Goal: Information Seeking & Learning: Learn about a topic

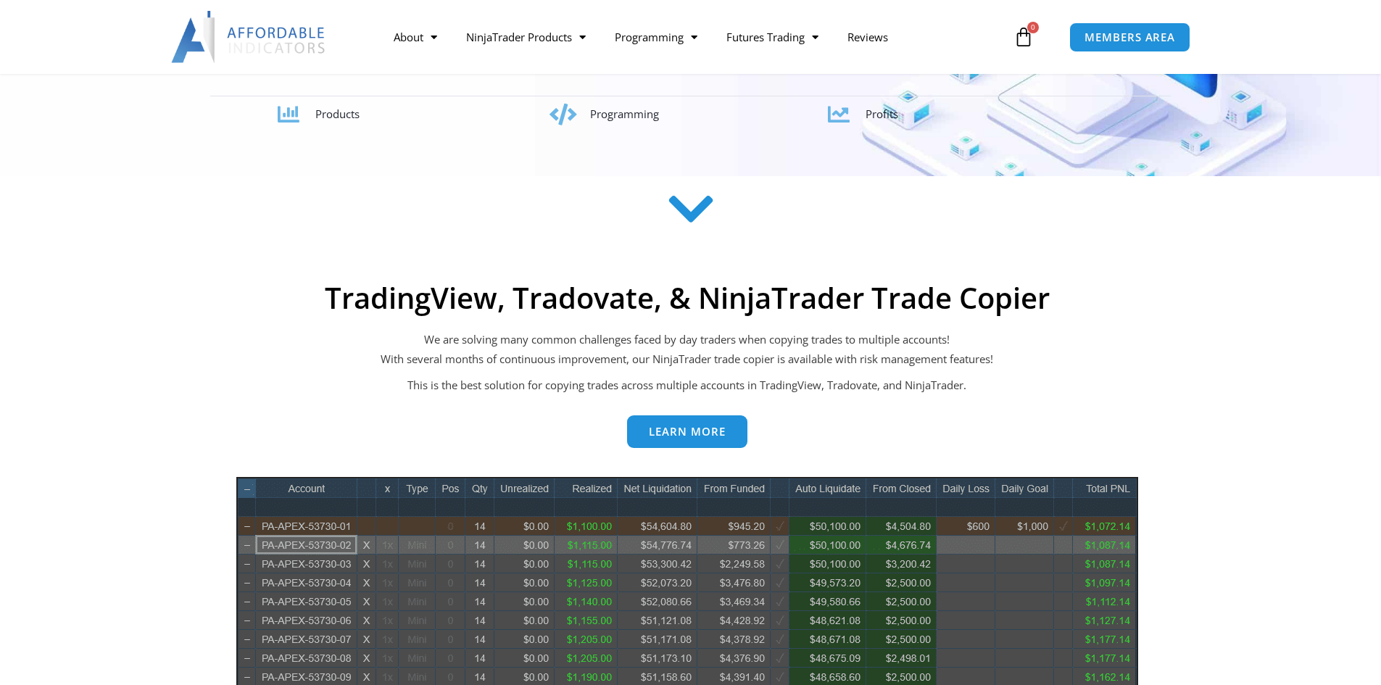
scroll to position [580, 0]
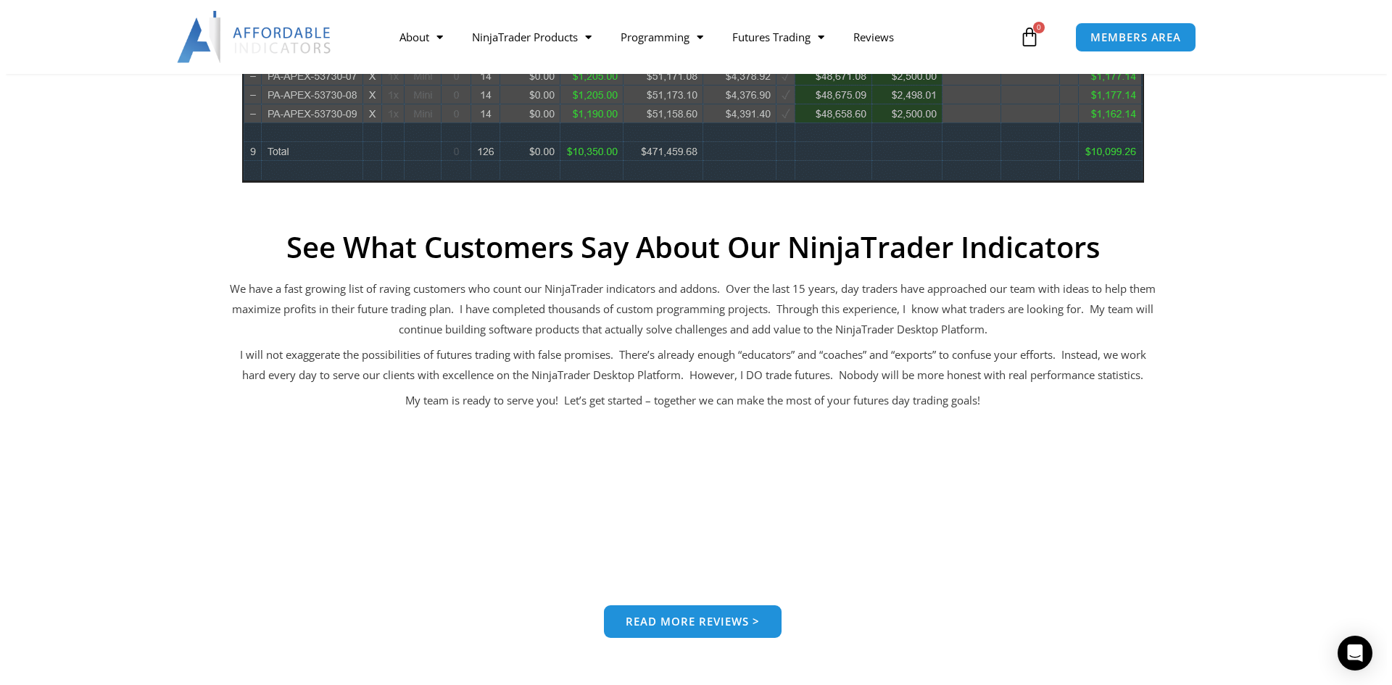
scroll to position [1087, 0]
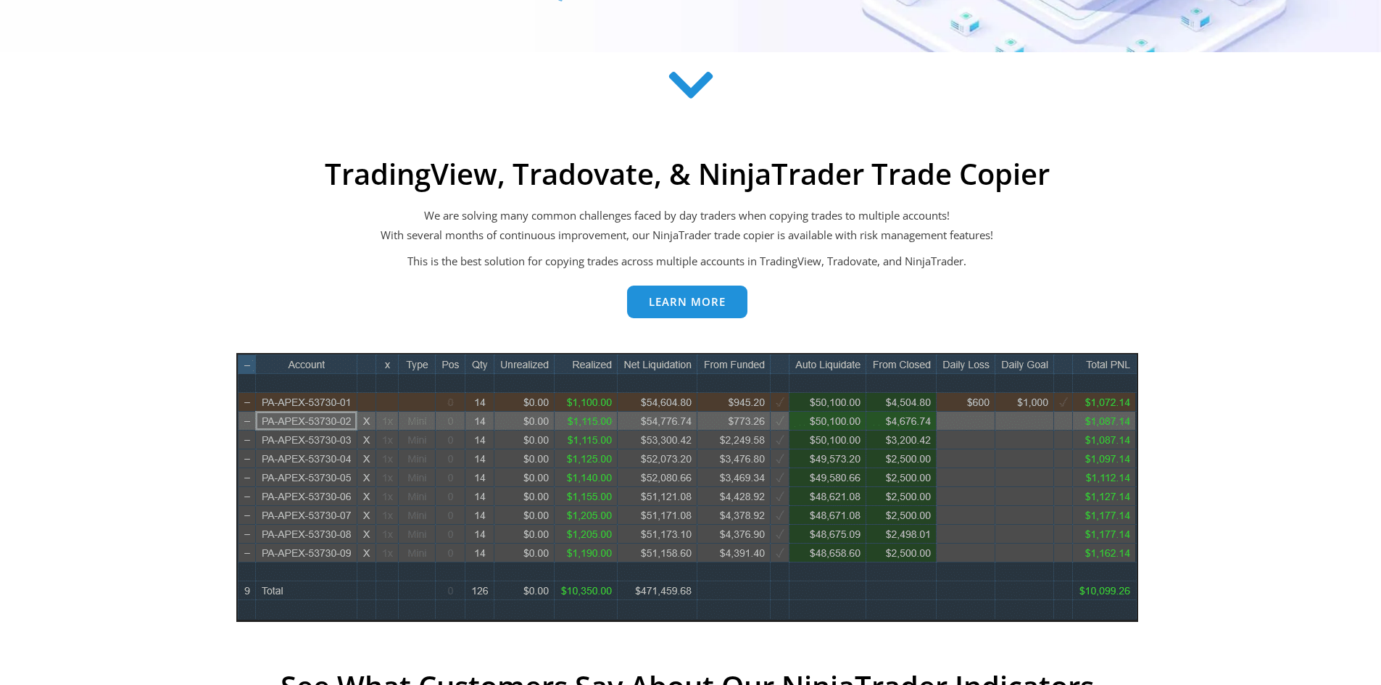
click at [684, 304] on span "Learn more" at bounding box center [687, 302] width 77 height 11
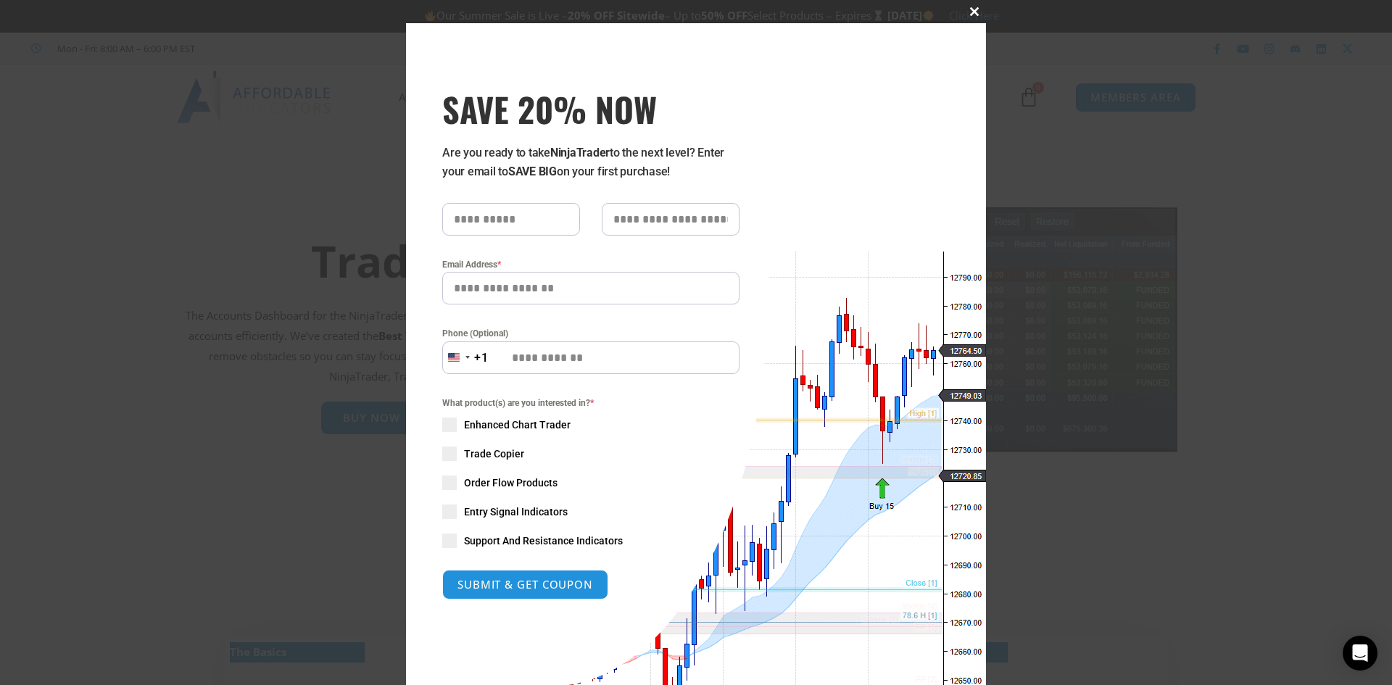
click at [969, 9] on span at bounding box center [974, 11] width 23 height 9
